Goal: Task Accomplishment & Management: Use online tool/utility

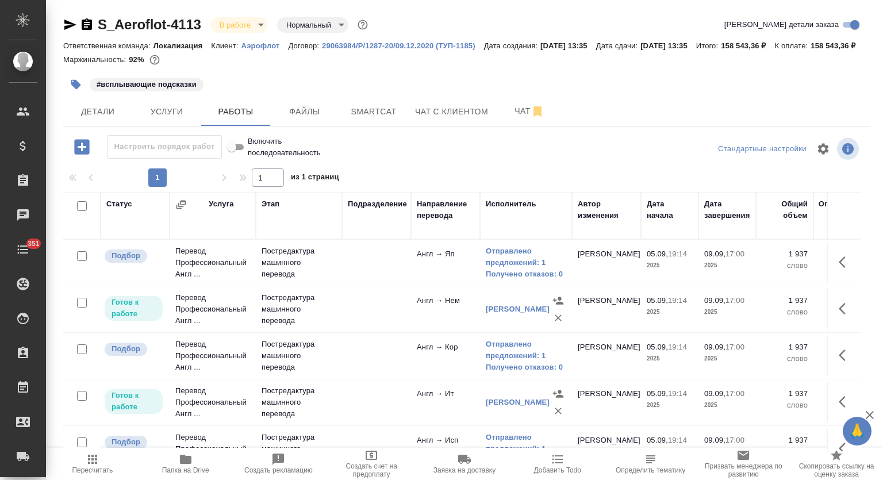
scroll to position [14, 0]
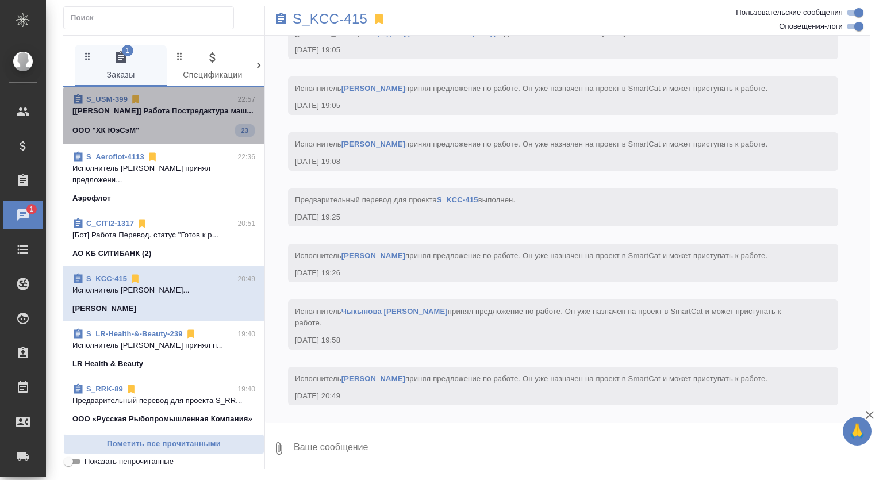
click at [196, 113] on p "[[PERSON_NAME]] Работа Постредактура маш..." at bounding box center [163, 111] width 183 height 12
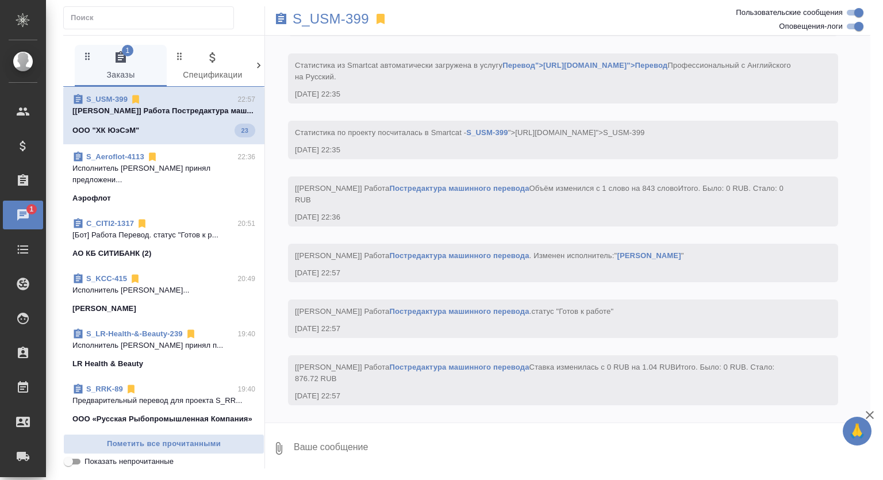
scroll to position [1810, 0]
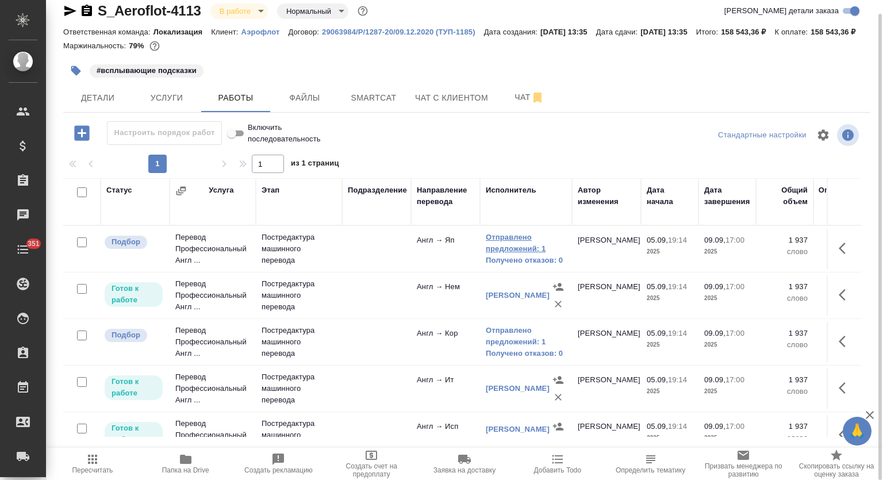
click at [523, 255] on link "Отправлено предложений: 1" at bounding box center [526, 243] width 81 height 23
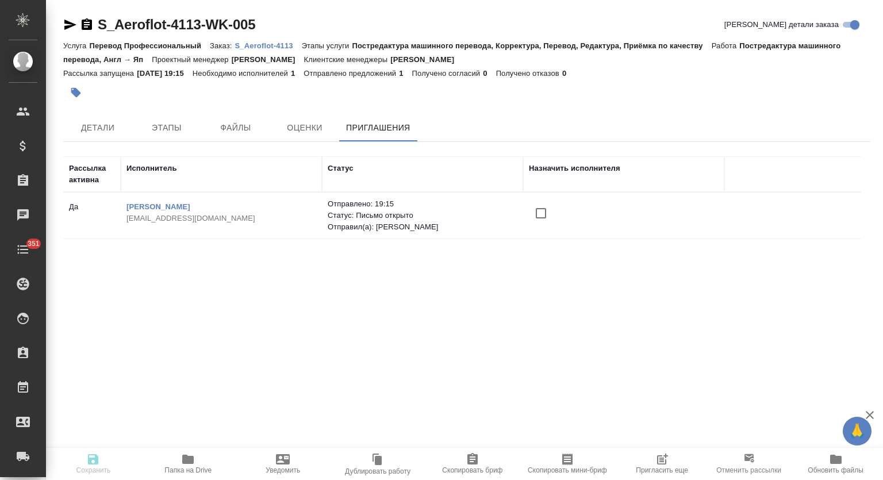
click at [669, 458] on icon "button" at bounding box center [663, 460] width 14 height 14
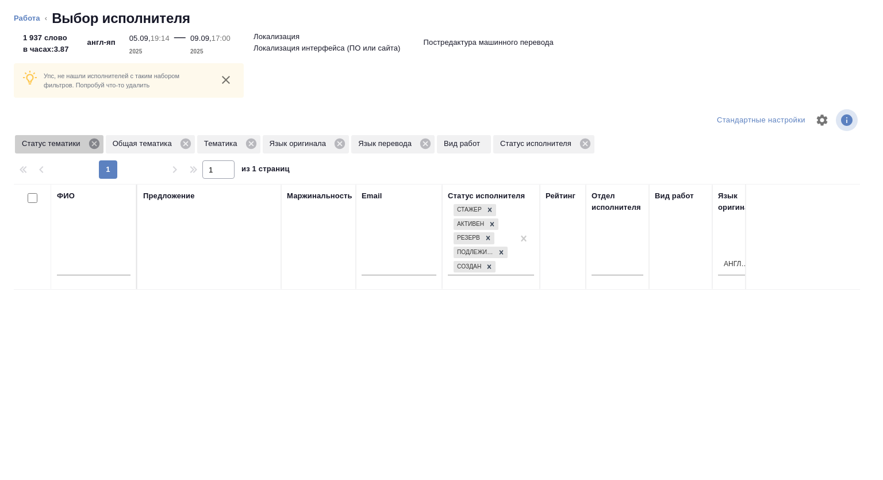
click at [97, 147] on icon at bounding box center [94, 144] width 10 height 10
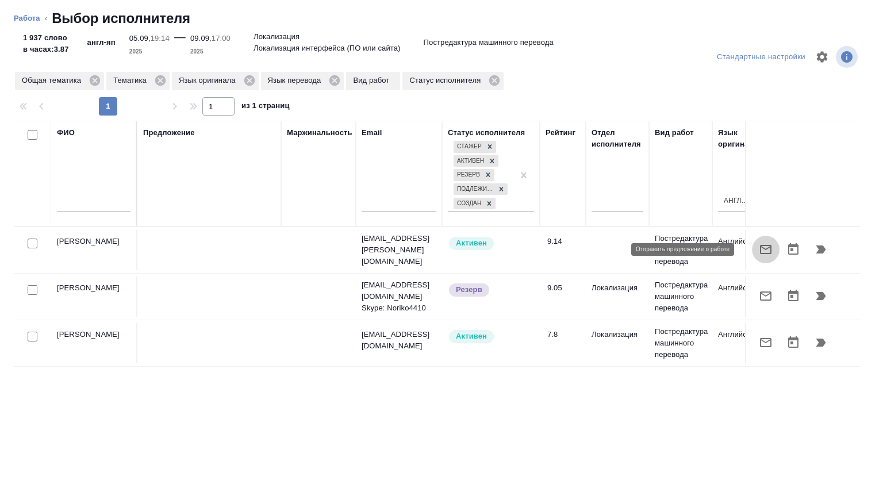
click at [760, 246] on icon "button" at bounding box center [766, 249] width 12 height 9
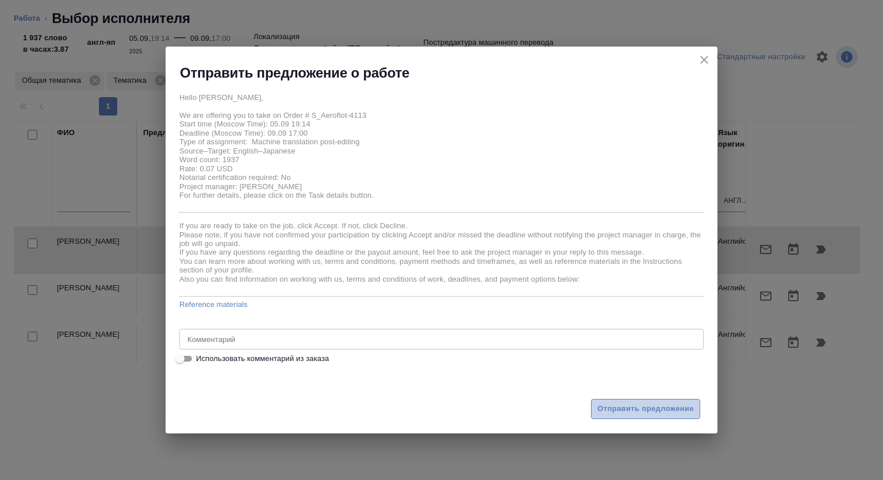
click at [632, 408] on span "Отправить предложение" at bounding box center [645, 409] width 97 height 13
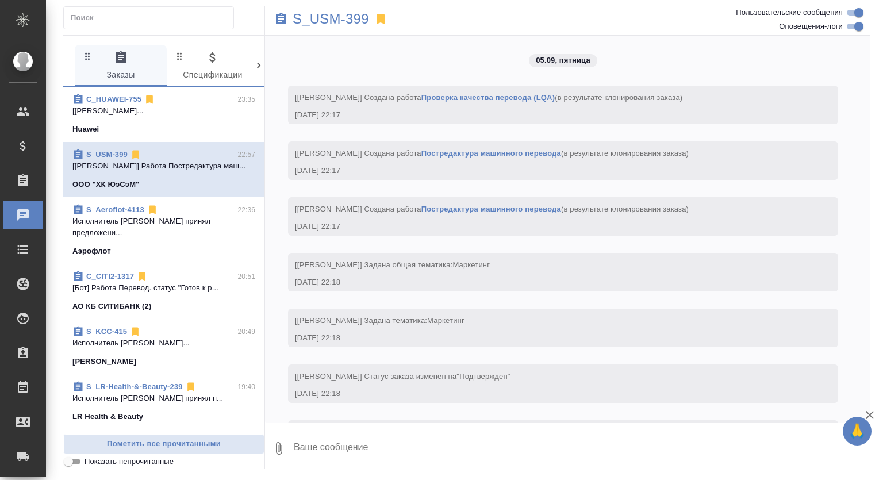
scroll to position [1810, 0]
